Goal: Task Accomplishment & Management: Use online tool/utility

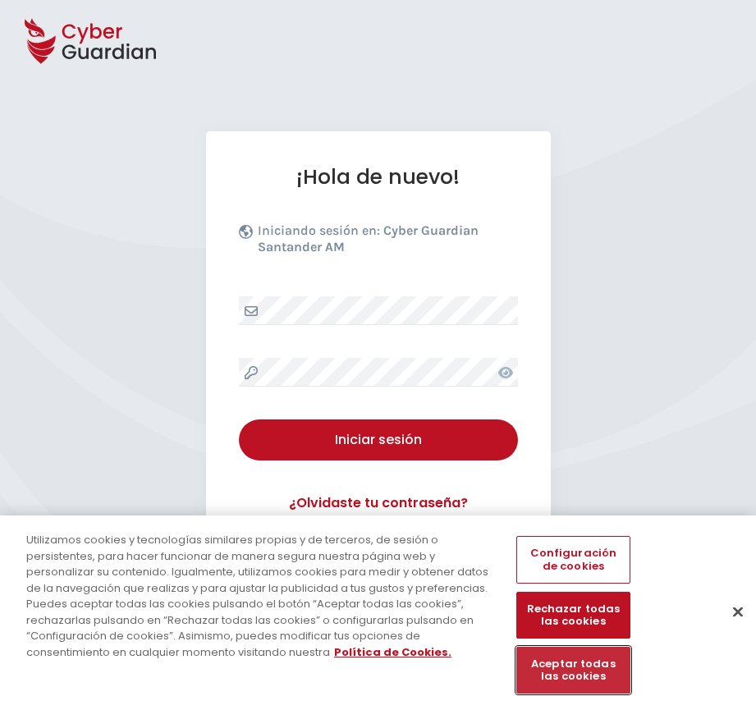
drag, startPoint x: 595, startPoint y: 663, endPoint x: 733, endPoint y: 660, distance: 137.9
click at [595, 664] on button "Aceptar todas las cookies" at bounding box center [572, 670] width 113 height 47
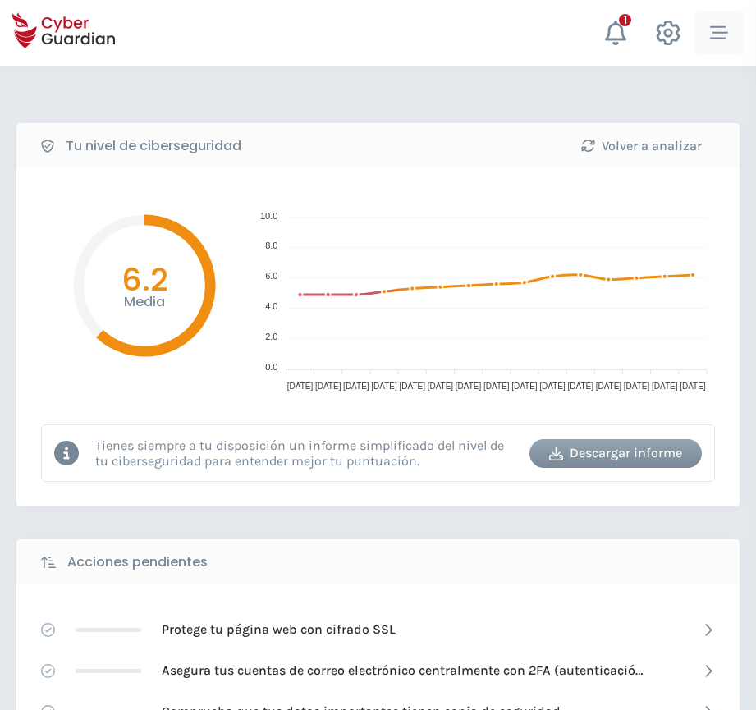
click at [728, 36] on div "button" at bounding box center [719, 33] width 25 height 18
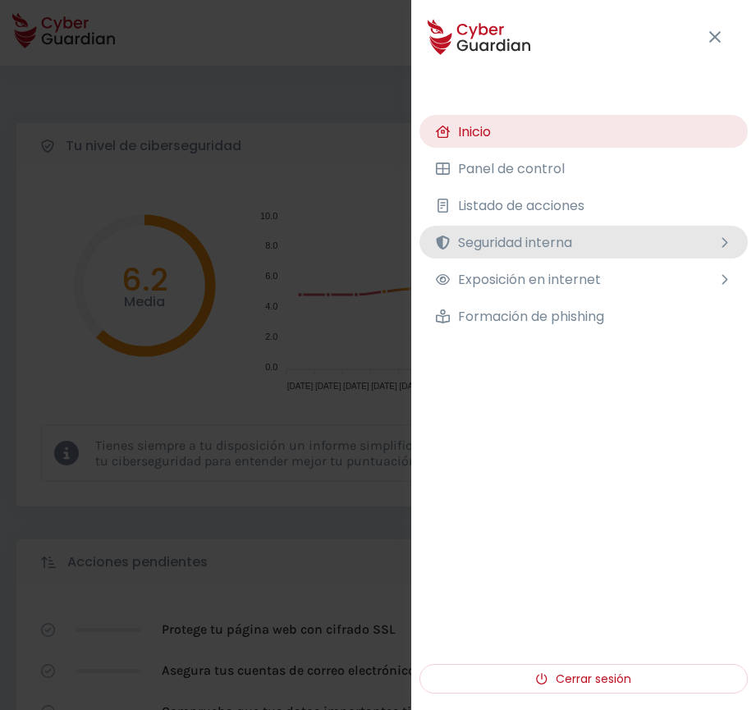
click at [538, 242] on span "Seguridad interna" at bounding box center [515, 242] width 114 height 21
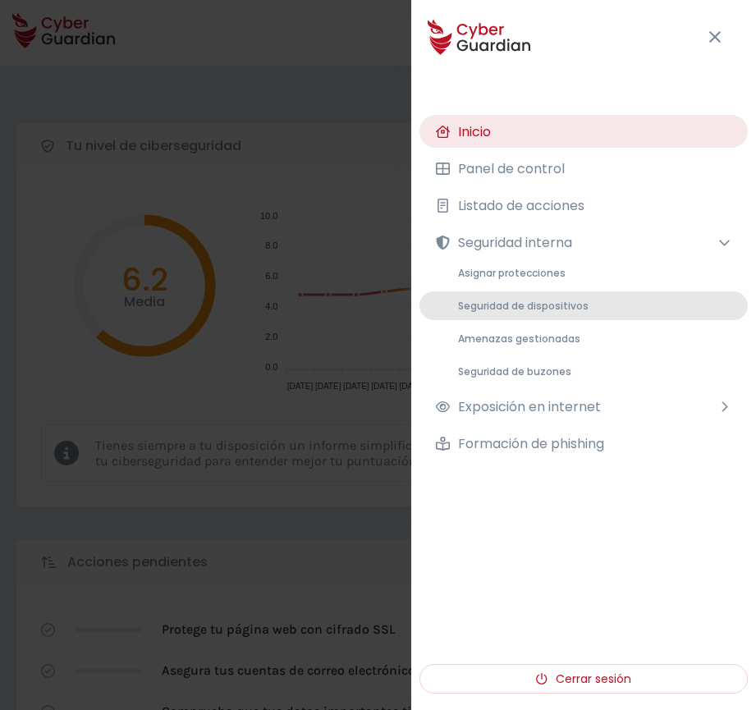
click at [529, 302] on span "Seguridad de dispositivos" at bounding box center [523, 306] width 131 height 14
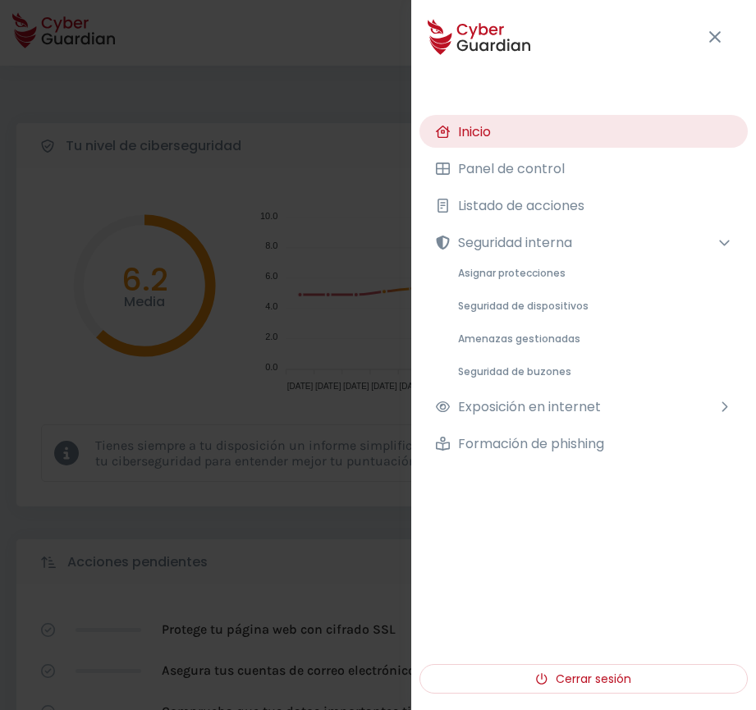
click at [540, 269] on span "Asignar protecciones" at bounding box center [512, 273] width 108 height 14
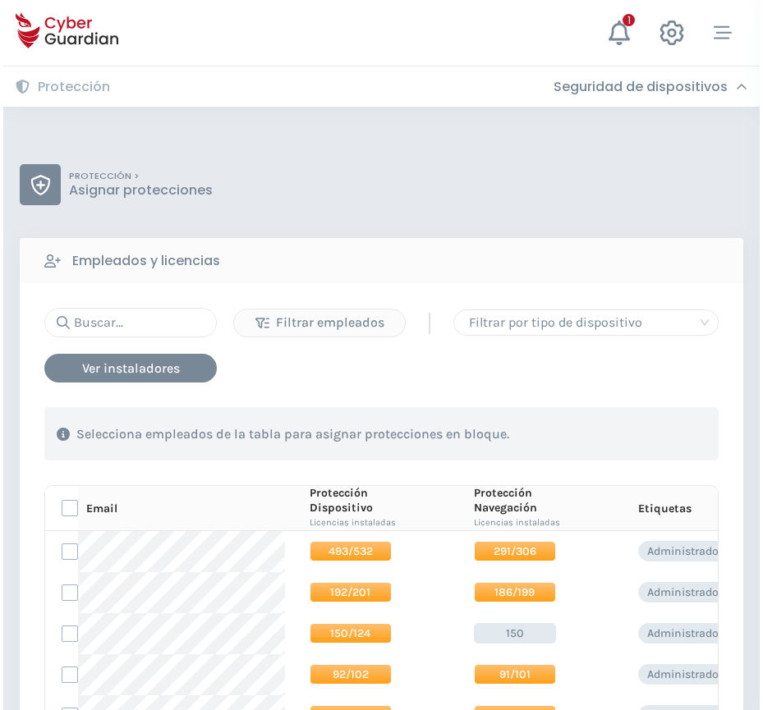
scroll to position [164, 0]
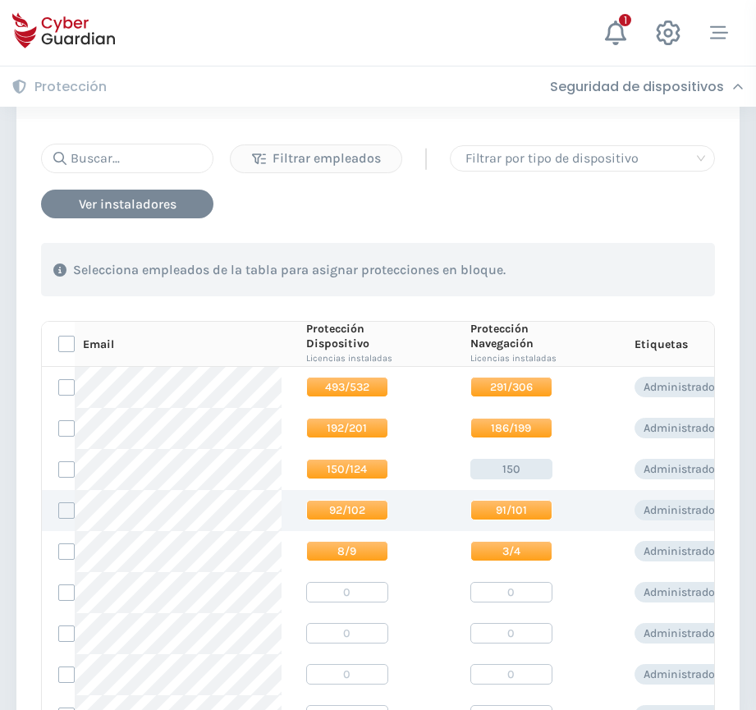
click at [323, 507] on span "92/102" at bounding box center [347, 510] width 82 height 21
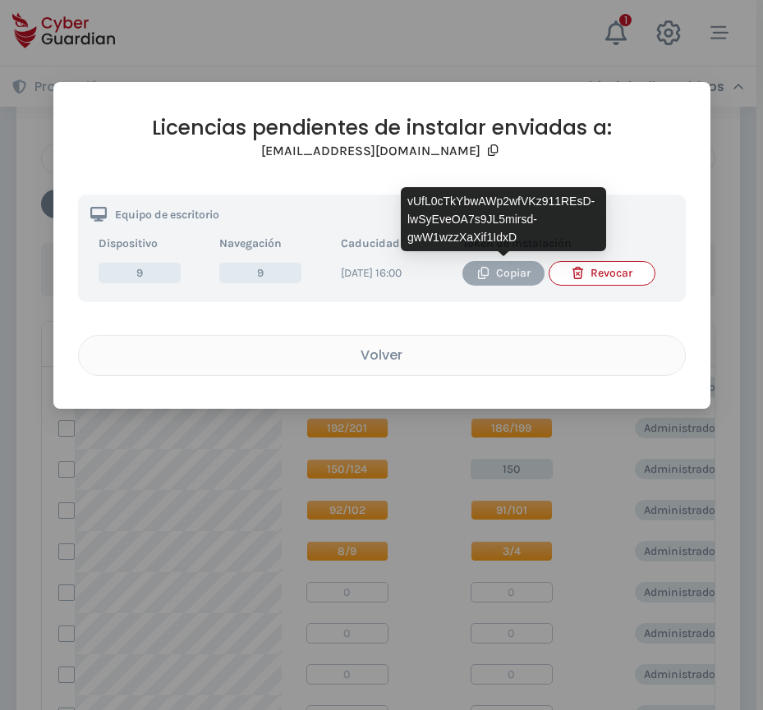
click at [499, 273] on div "Copiar" at bounding box center [502, 273] width 57 height 18
